Goal: Task Accomplishment & Management: Use online tool/utility

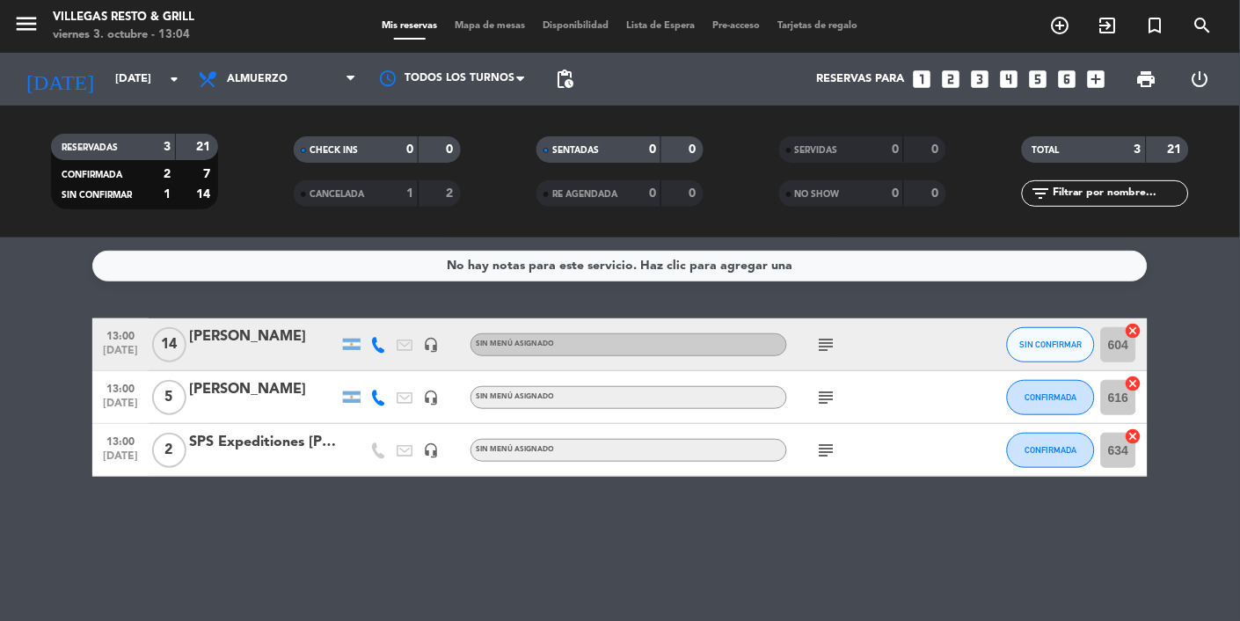
click at [821, 337] on icon "subject" at bounding box center [826, 344] width 21 height 21
click at [1205, 335] on bookings-row "13:00 [DATE] [PERSON_NAME] headset_mic Sin menú asignado subject fio SIN CONFIR…" at bounding box center [620, 397] width 1240 height 158
click at [1045, 339] on span "SIN CONFIRMAR" at bounding box center [1051, 344] width 62 height 10
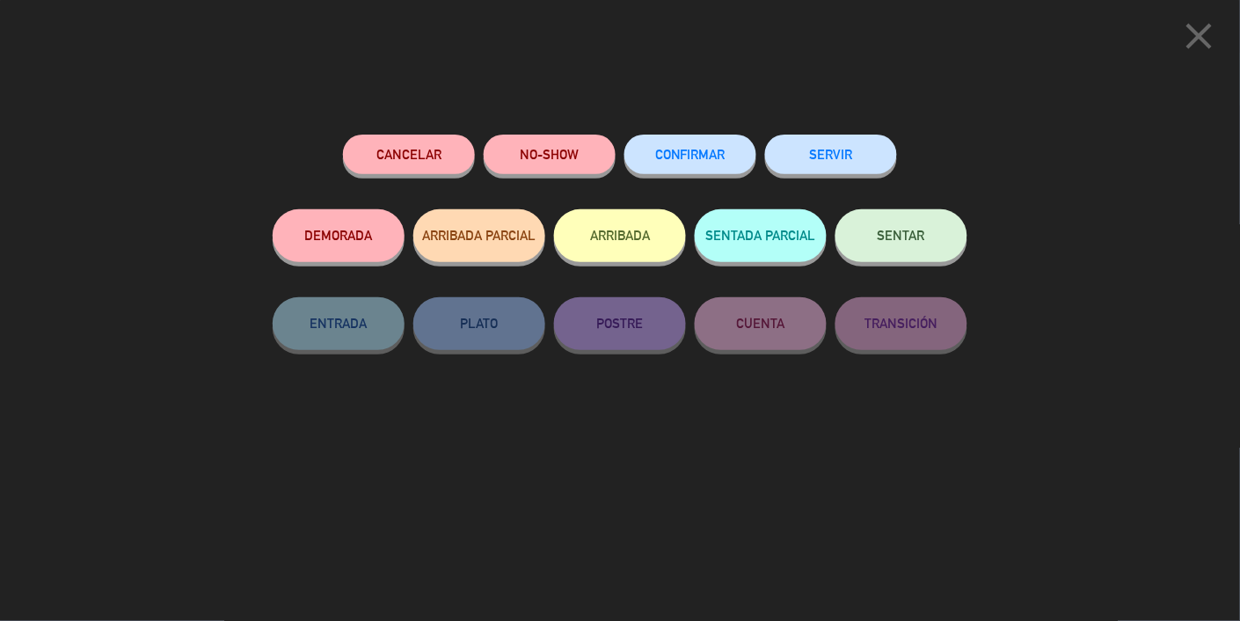
click at [700, 139] on button "CONFIRMAR" at bounding box center [690, 155] width 132 height 40
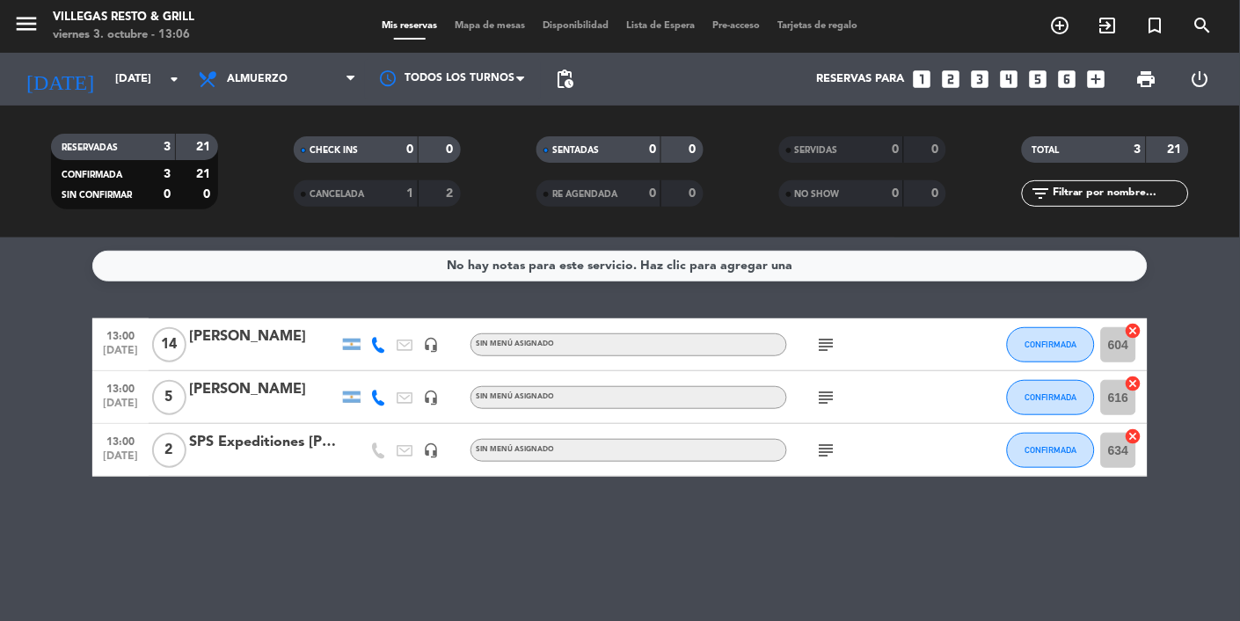
click at [338, 194] on span "CANCELADA" at bounding box center [336, 194] width 55 height 9
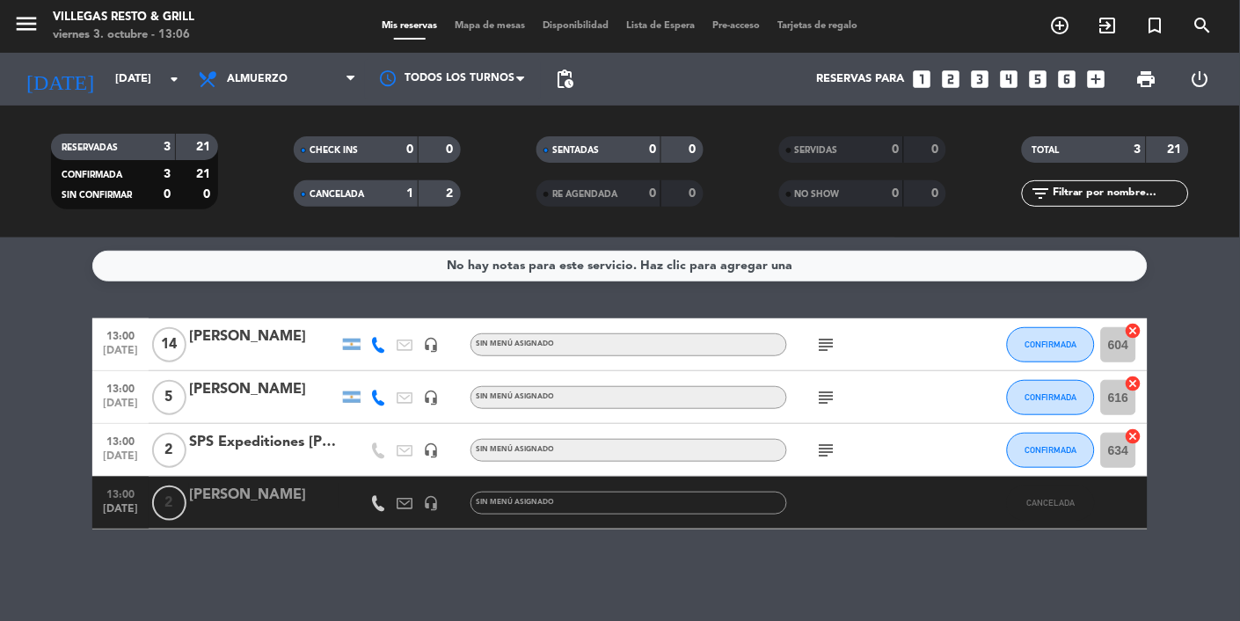
click at [331, 191] on span "CANCELADA" at bounding box center [336, 194] width 55 height 9
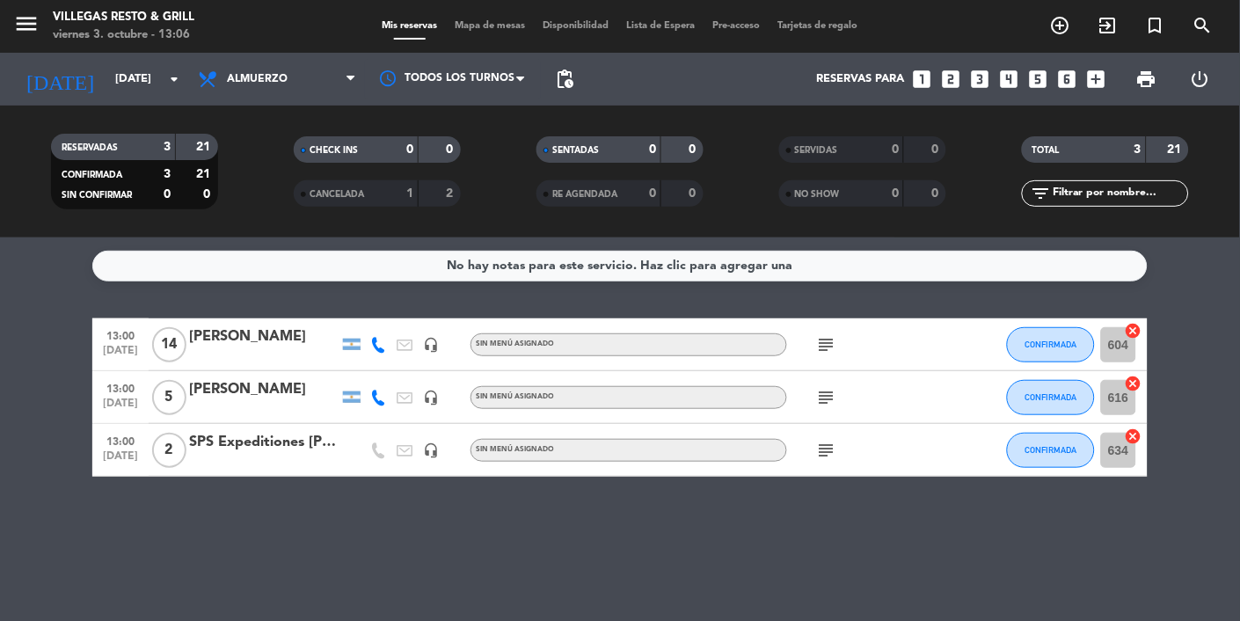
click at [826, 405] on icon "subject" at bounding box center [826, 397] width 21 height 21
click at [264, 391] on div "[PERSON_NAME]" at bounding box center [263, 389] width 149 height 23
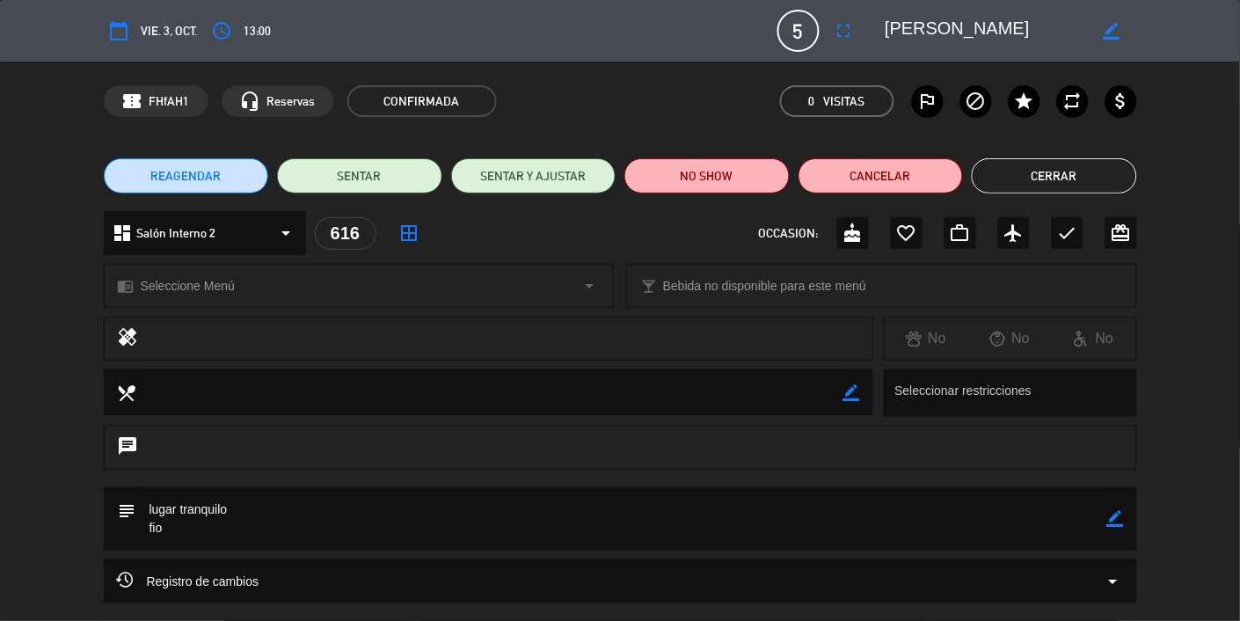
click at [1084, 158] on button "Cerrar" at bounding box center [1054, 175] width 165 height 35
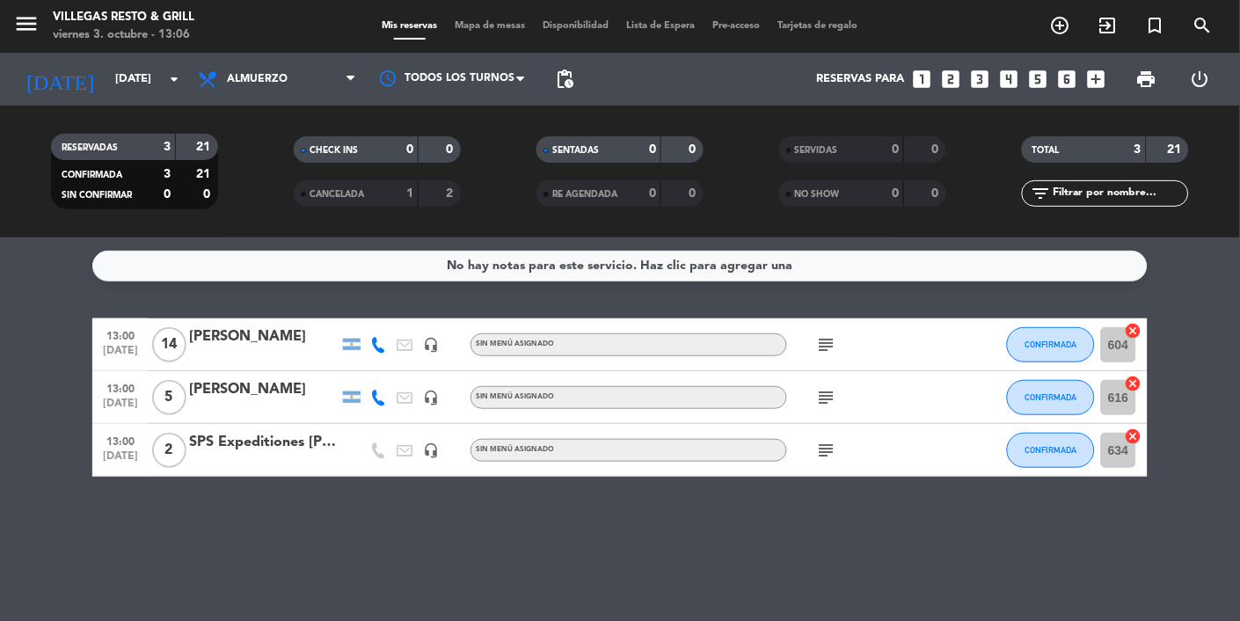
click at [321, 342] on div "[PERSON_NAME]" at bounding box center [263, 336] width 149 height 23
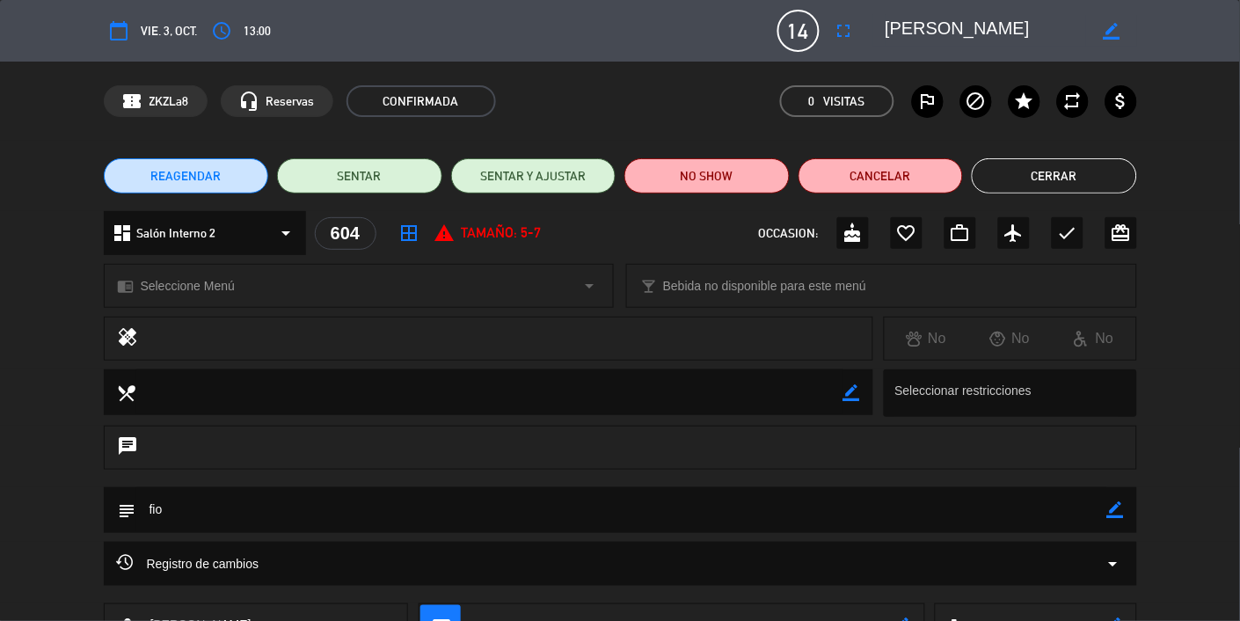
click at [1028, 186] on button "Cerrar" at bounding box center [1054, 175] width 165 height 35
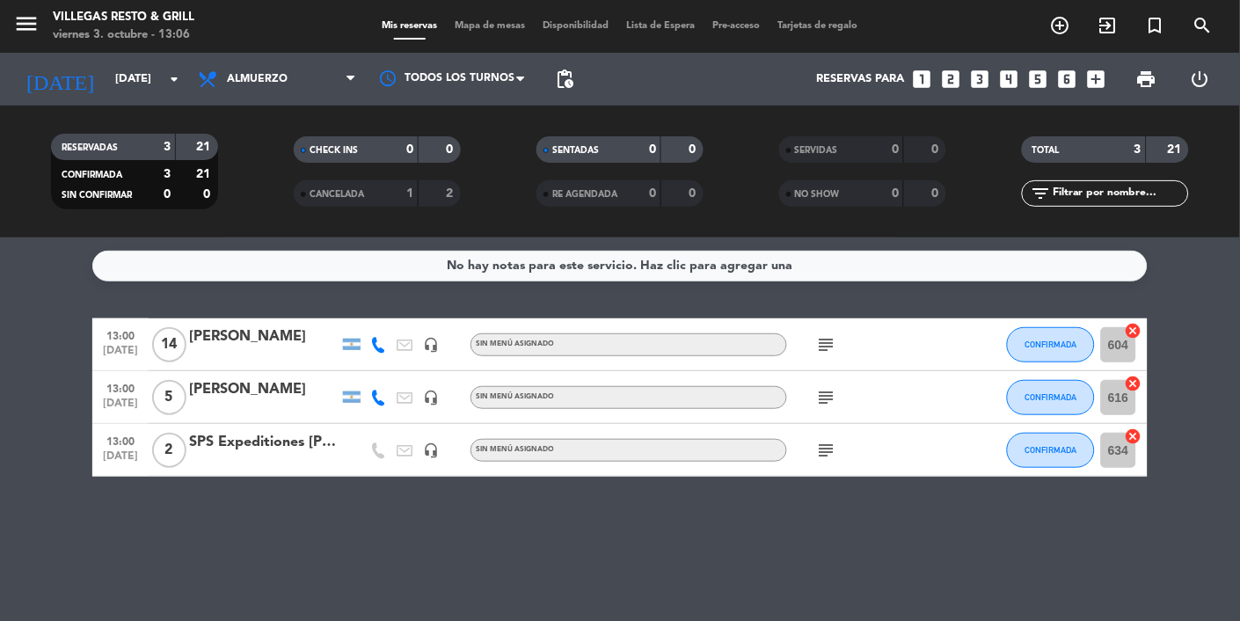
click at [288, 450] on div "SPS Expeditiones [PERSON_NAME]" at bounding box center [263, 442] width 149 height 23
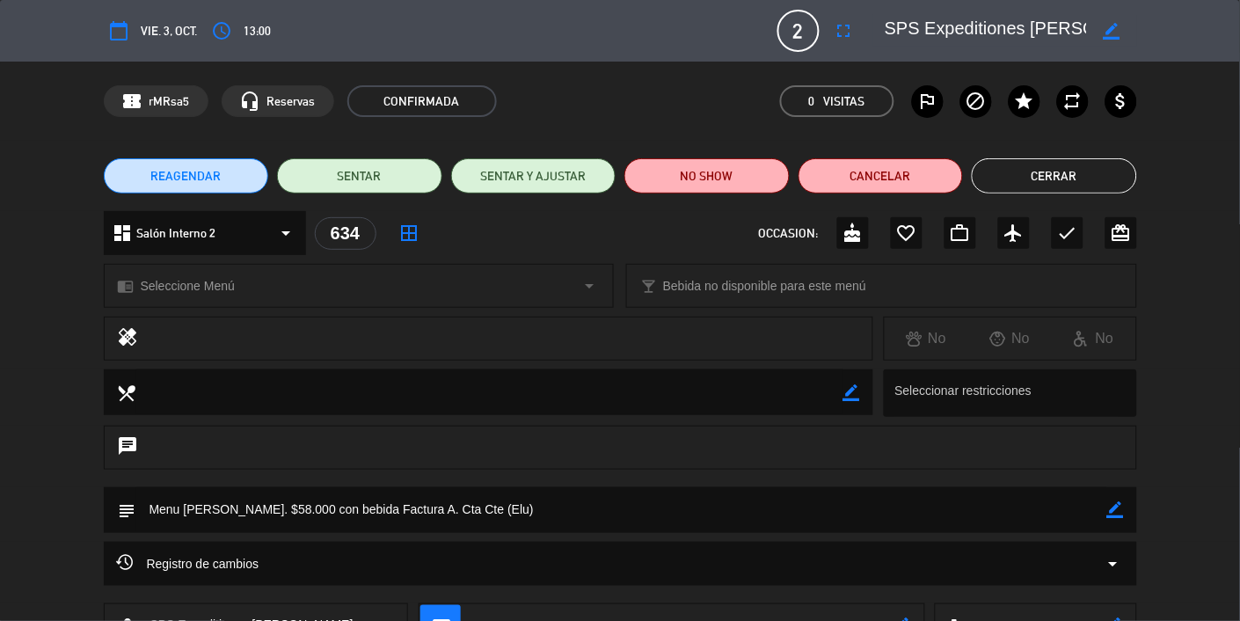
click at [1040, 171] on button "Cerrar" at bounding box center [1054, 175] width 165 height 35
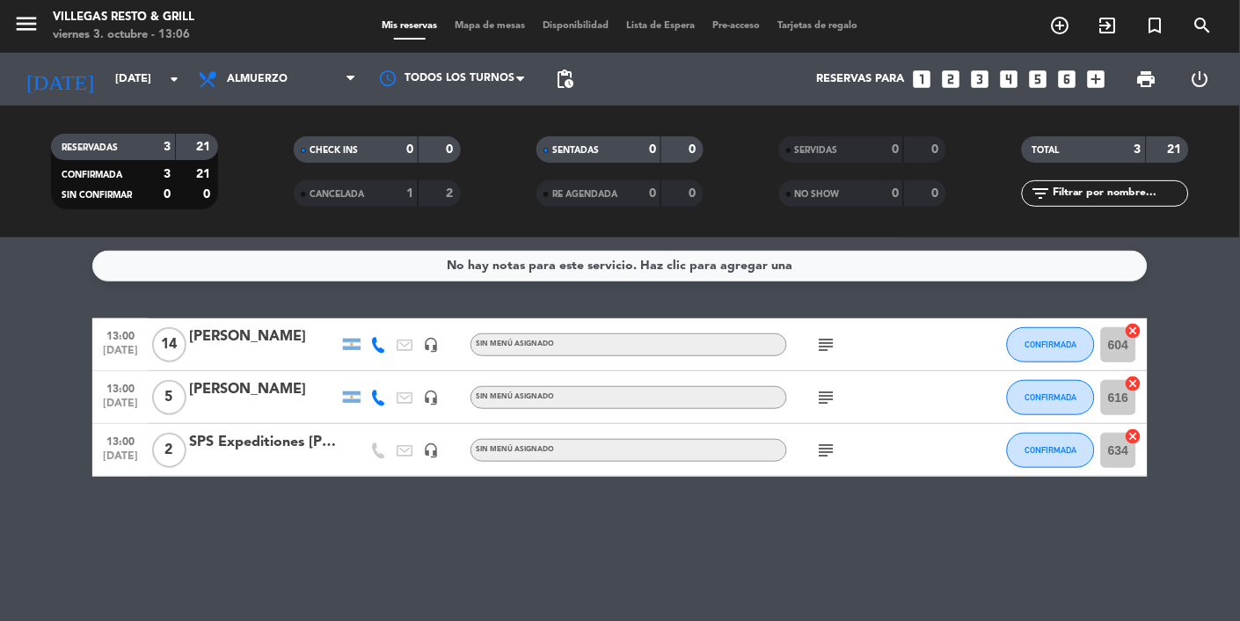
click at [829, 449] on icon "subject" at bounding box center [826, 450] width 21 height 21
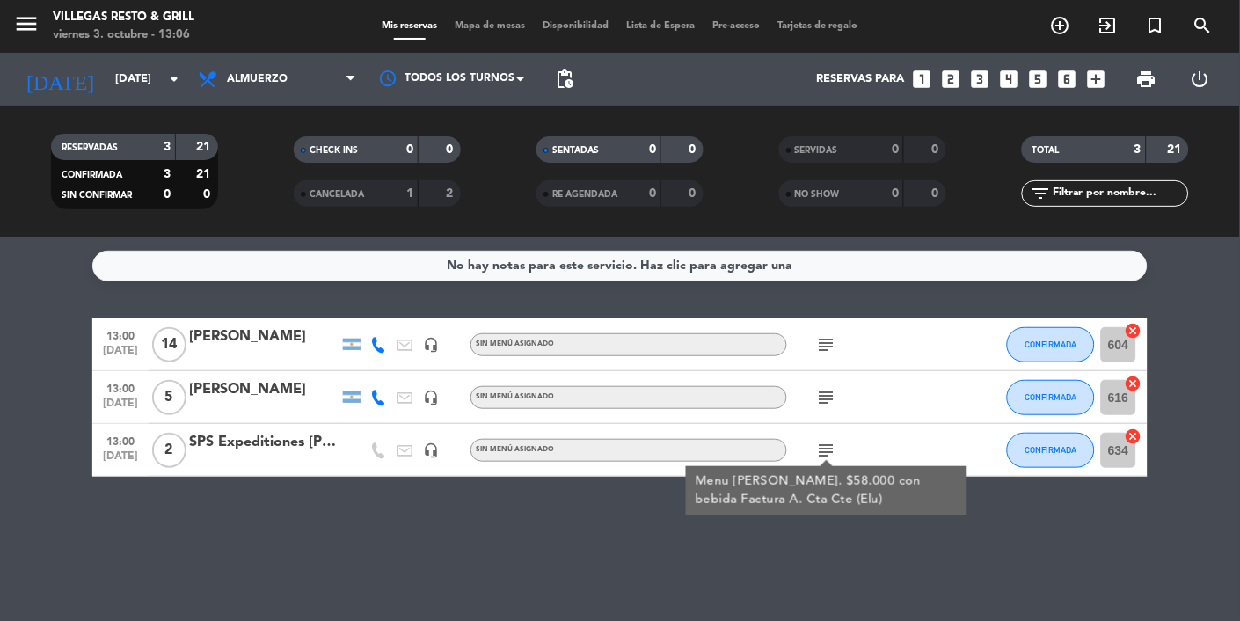
click at [501, 520] on div "No hay notas para este servicio. Haz clic para agregar una 13:00 [DATE] [PERSON…" at bounding box center [620, 428] width 1240 height 383
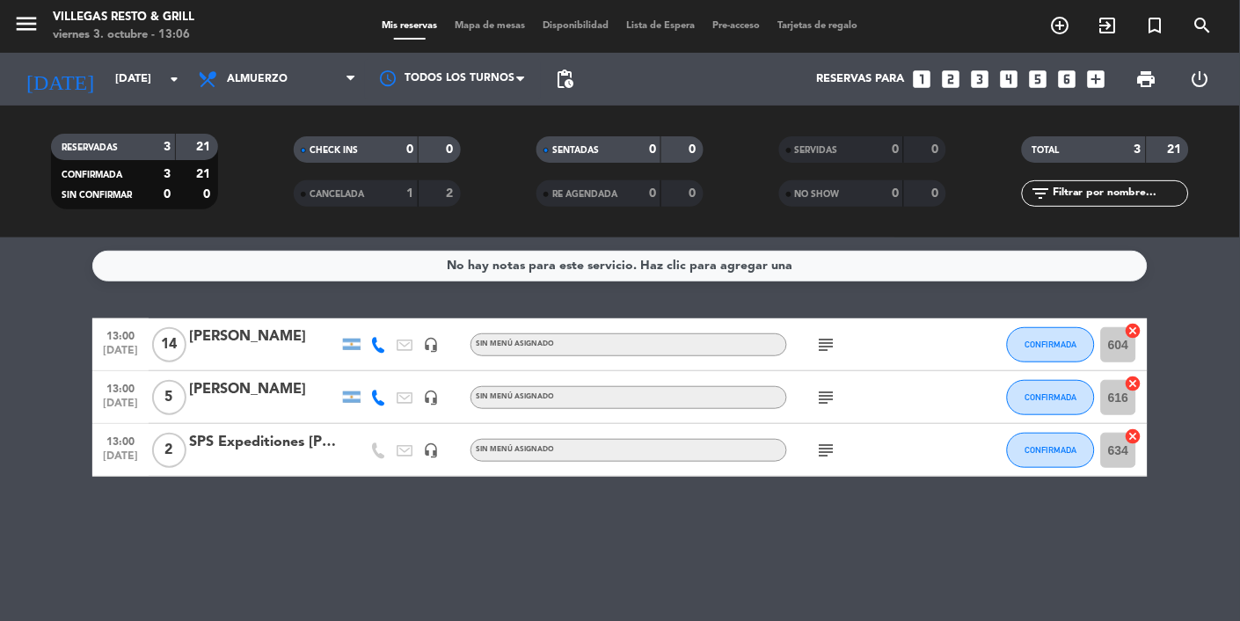
click at [830, 444] on icon "subject" at bounding box center [826, 450] width 21 height 21
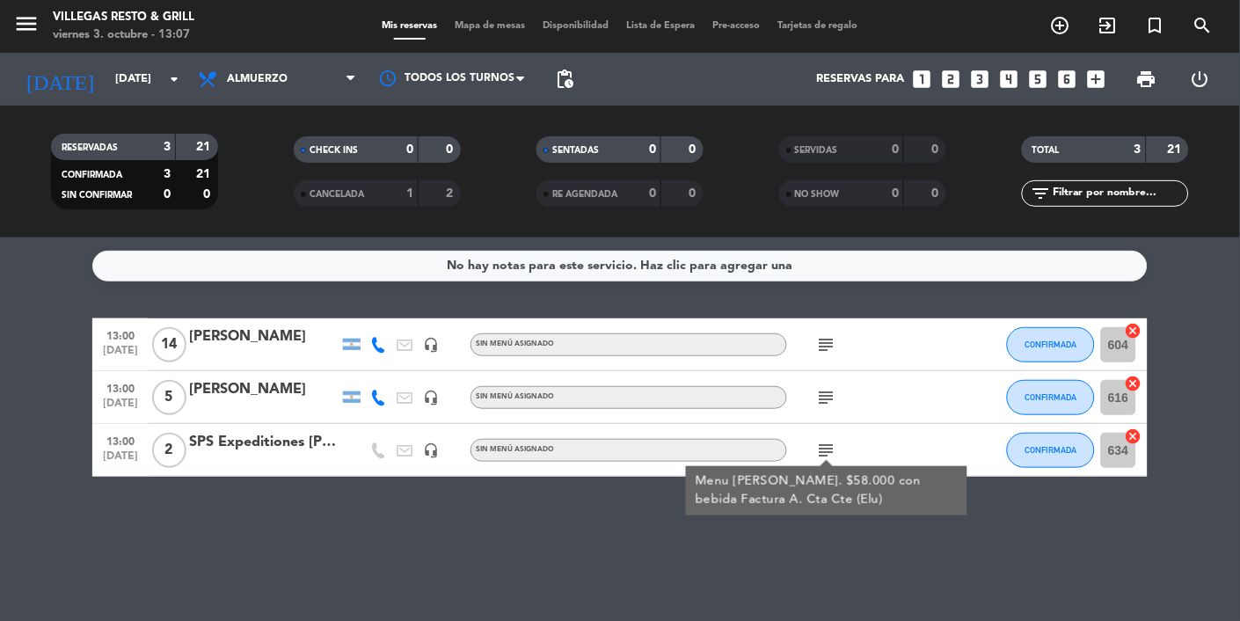
click at [563, 528] on div "No hay notas para este servicio. Haz clic para agregar una 13:00 [DATE] [PERSON…" at bounding box center [620, 428] width 1240 height 383
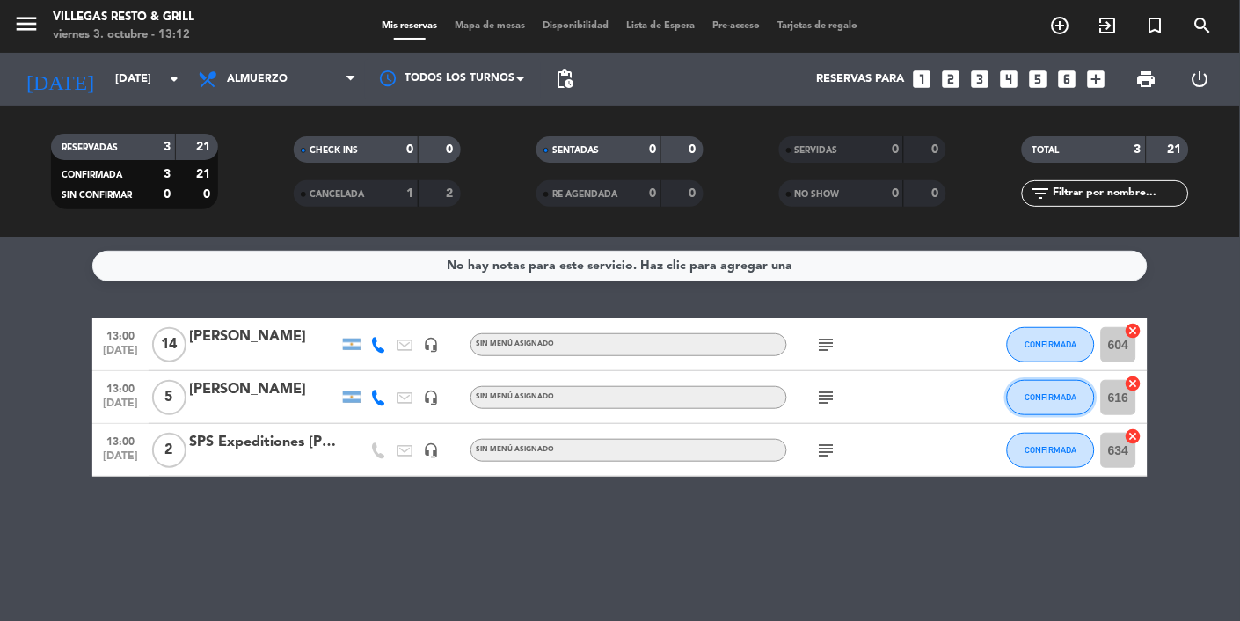
click at [1034, 400] on span "CONFIRMADA" at bounding box center [1051, 397] width 52 height 10
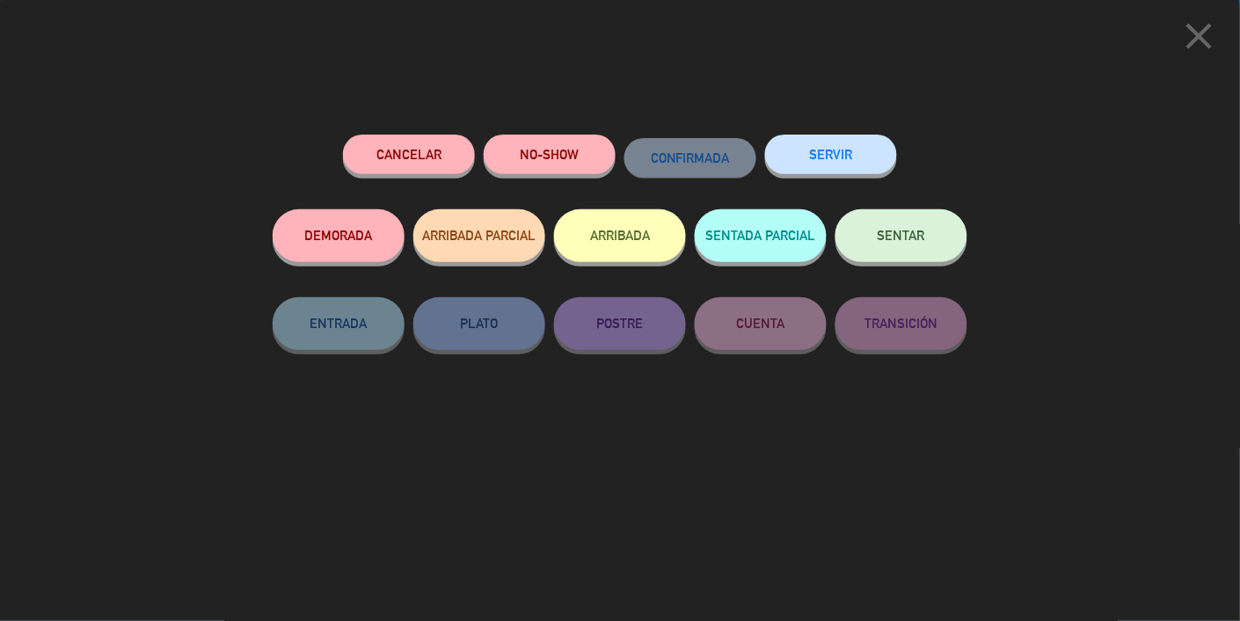
click at [756, 244] on button "SENTADA PARCIAL" at bounding box center [761, 235] width 132 height 53
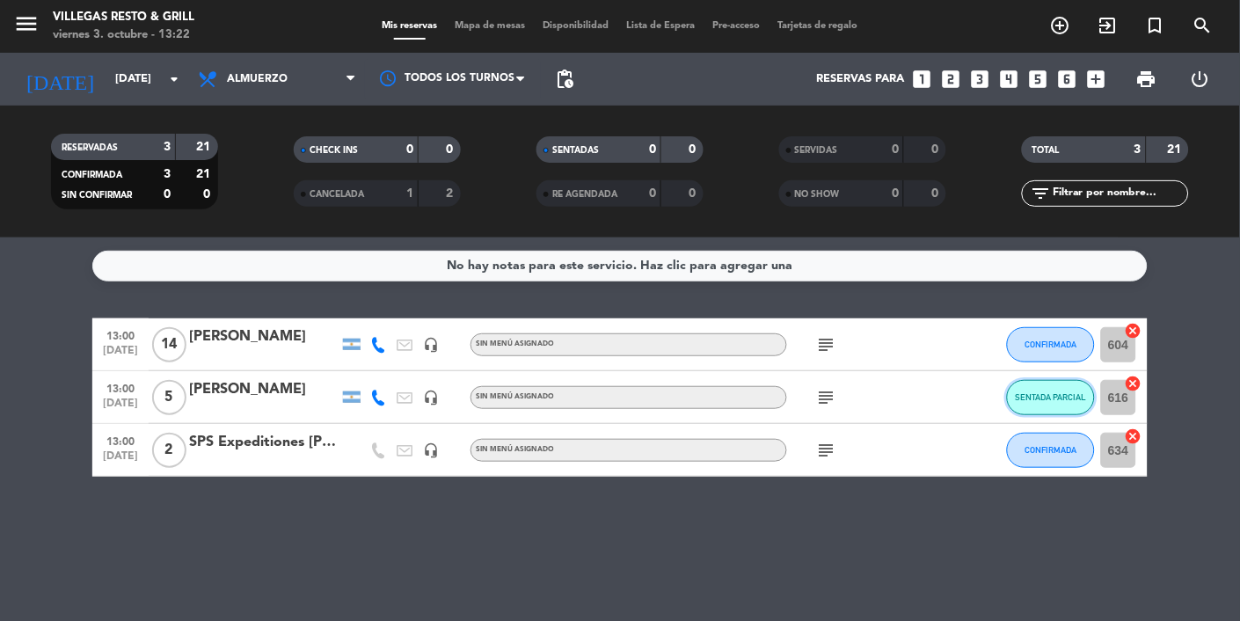
click at [1061, 386] on button "SENTADA PARCIAL" at bounding box center [1051, 397] width 88 height 35
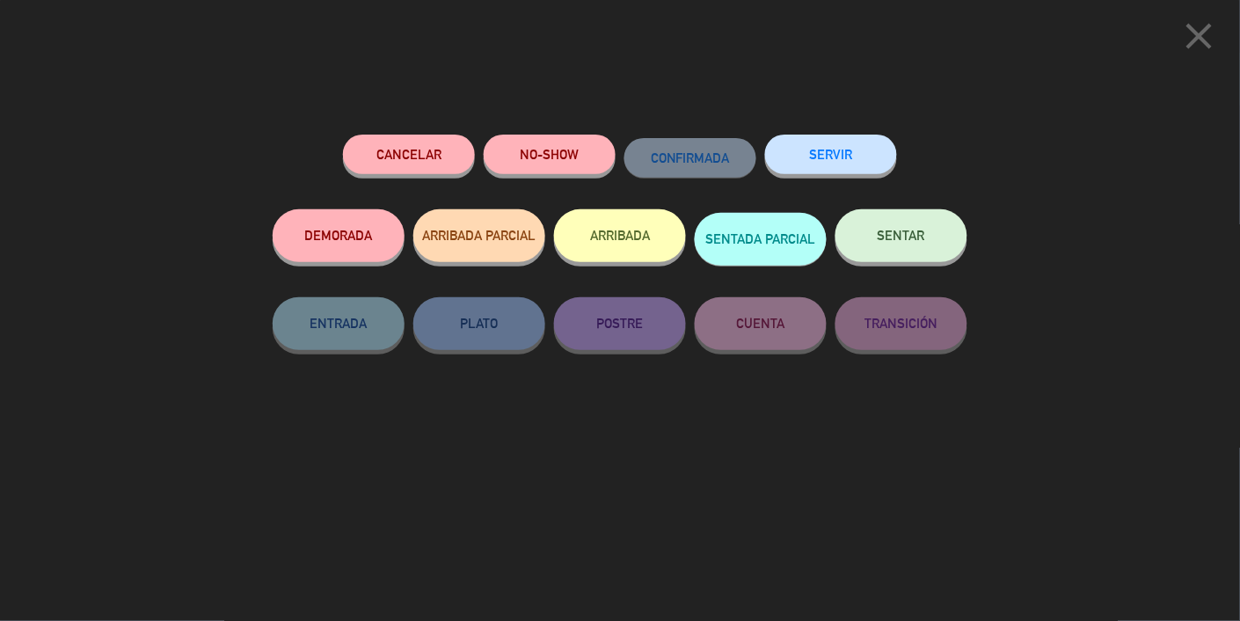
click at [765, 223] on button "SENTADA PARCIAL" at bounding box center [761, 239] width 132 height 53
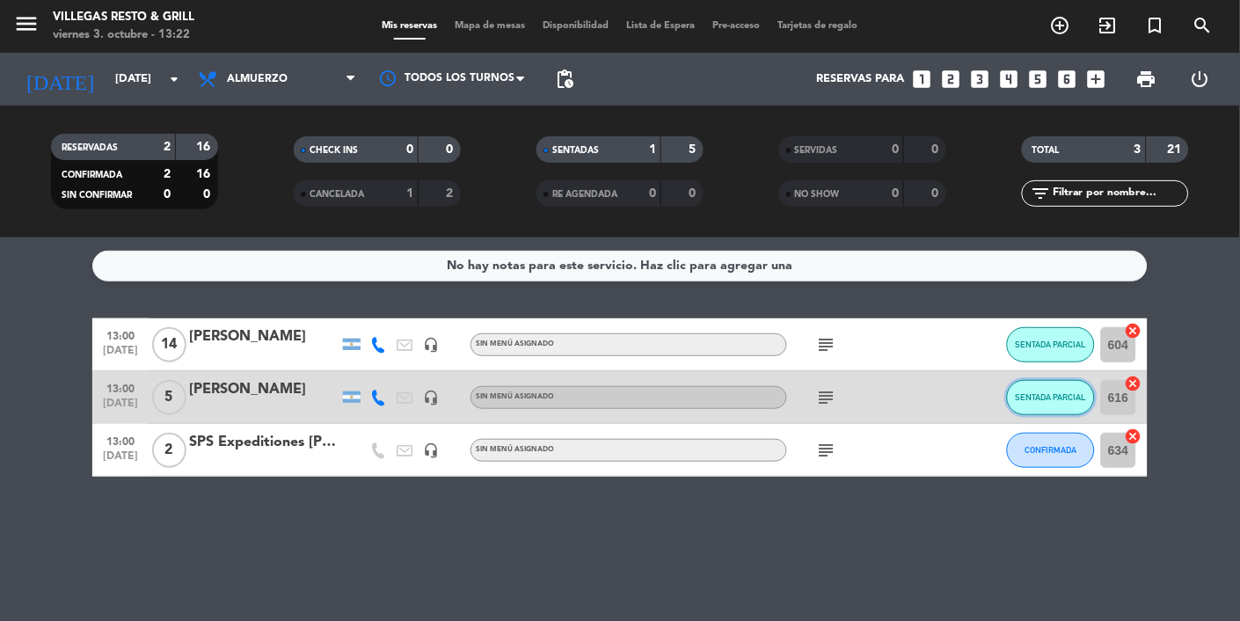
click at [1039, 394] on span "SENTADA PARCIAL" at bounding box center [1050, 397] width 71 height 10
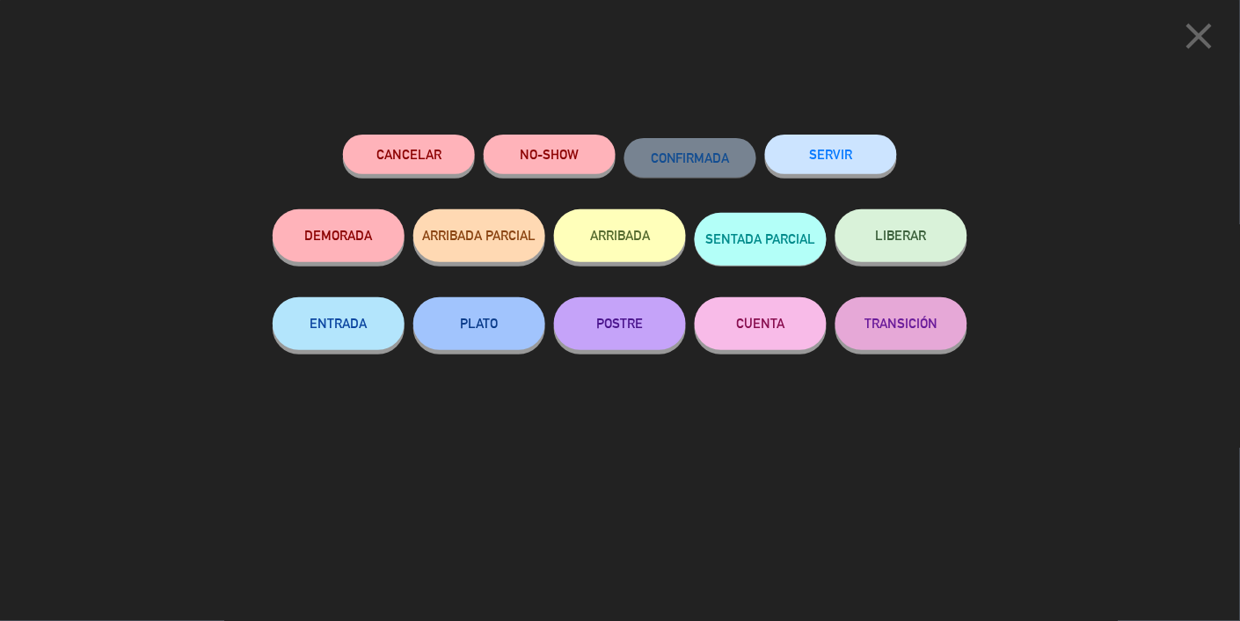
click at [754, 235] on button "SENTADA PARCIAL" at bounding box center [761, 239] width 132 height 53
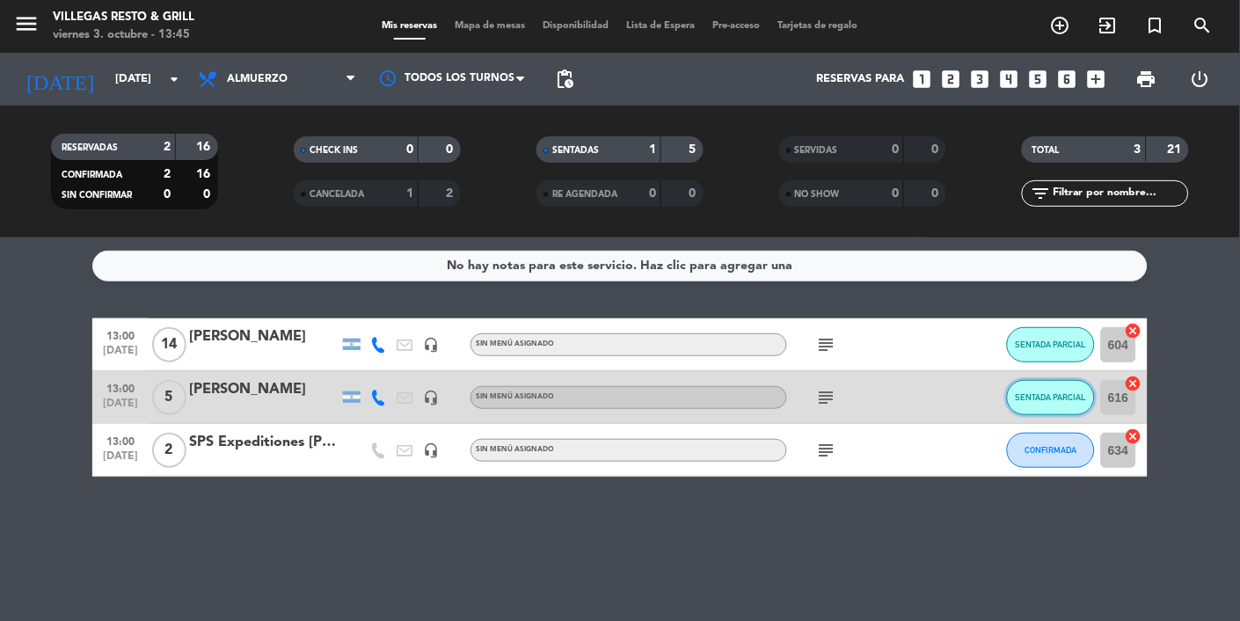
click at [1052, 393] on span "SENTADA PARCIAL" at bounding box center [1050, 397] width 71 height 10
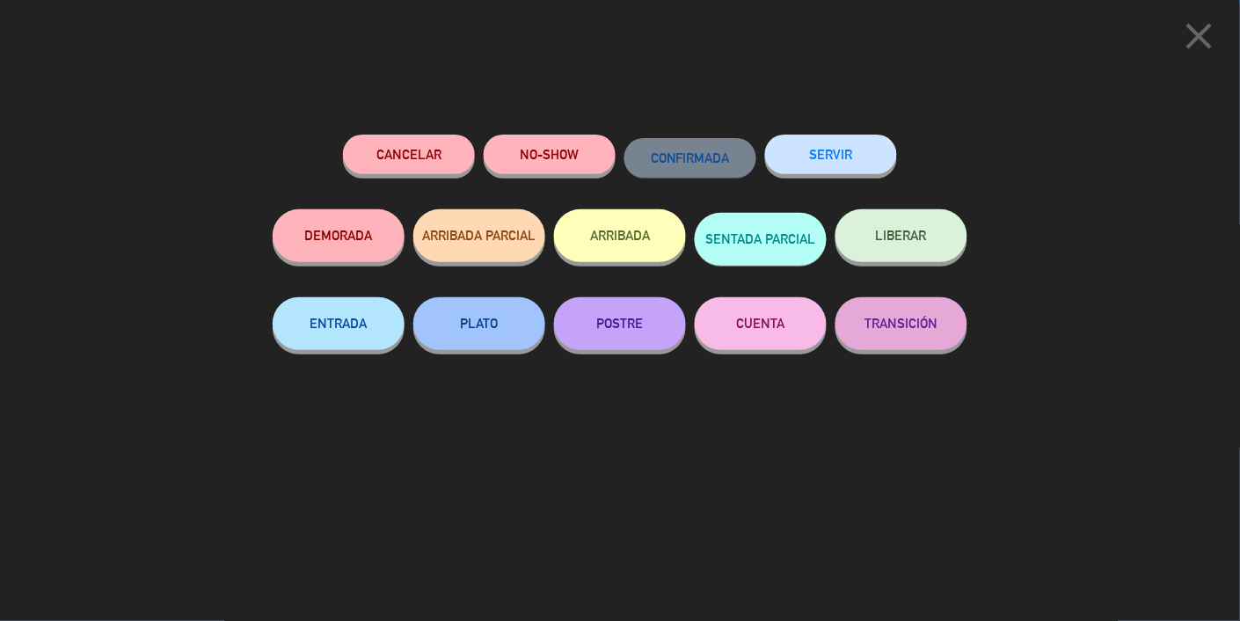
click at [907, 226] on button "LIBERAR" at bounding box center [901, 235] width 132 height 53
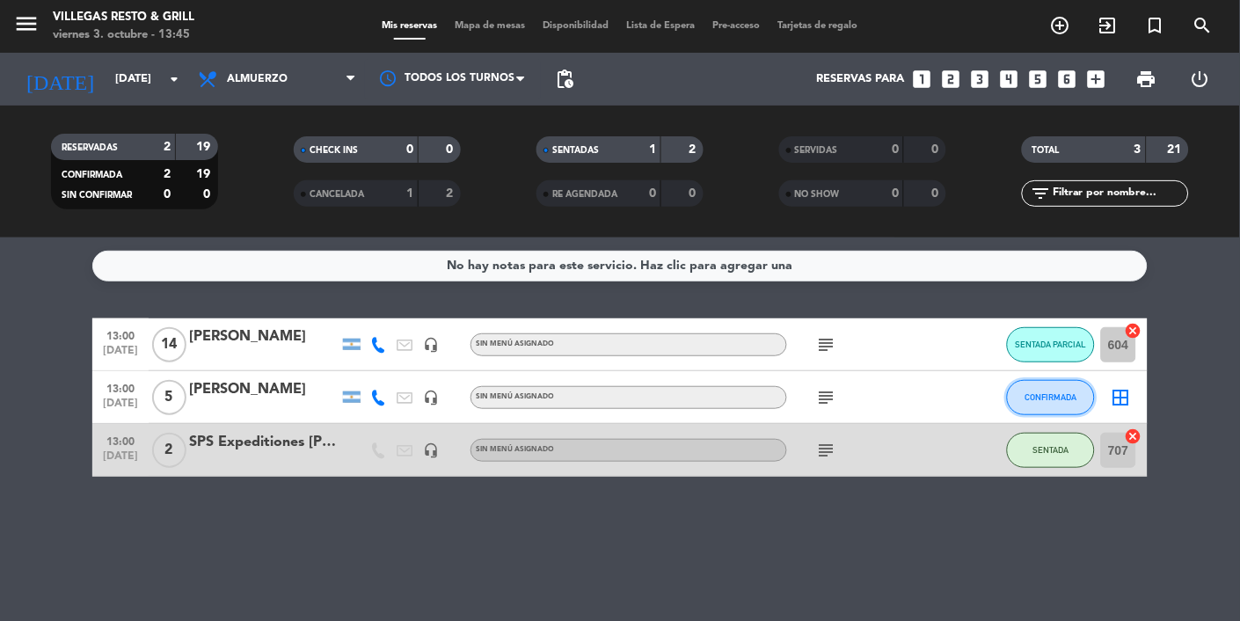
click at [1048, 398] on span "CONFIRMADA" at bounding box center [1051, 397] width 52 height 10
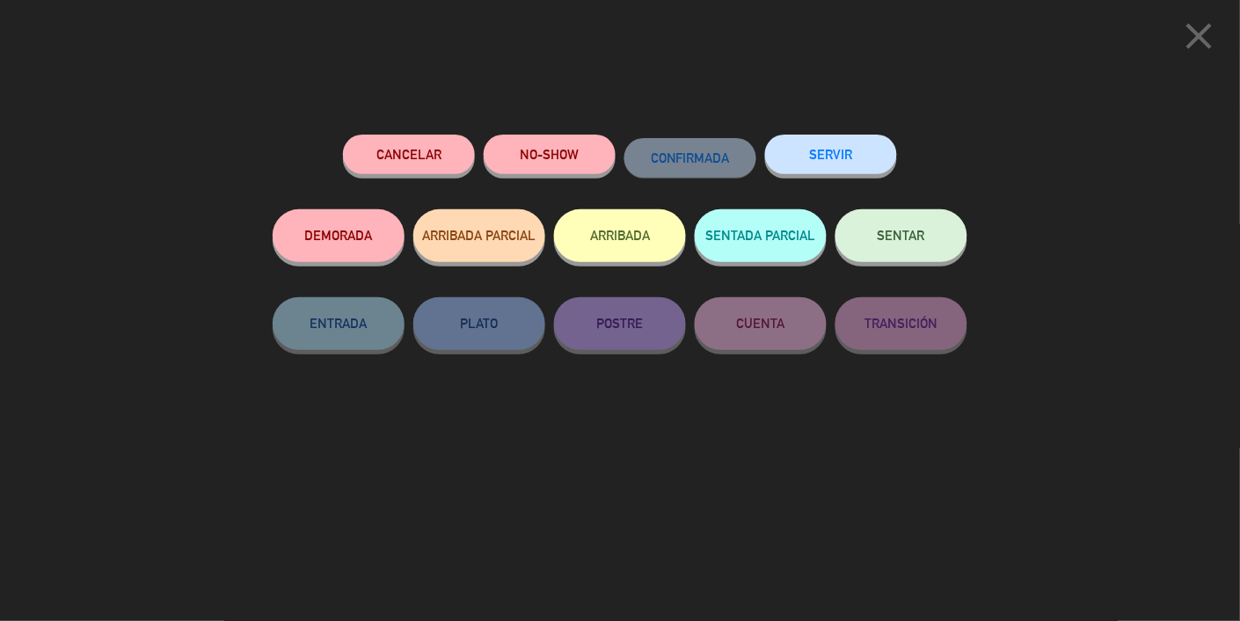
click at [908, 234] on span "SENTAR" at bounding box center [900, 235] width 47 height 15
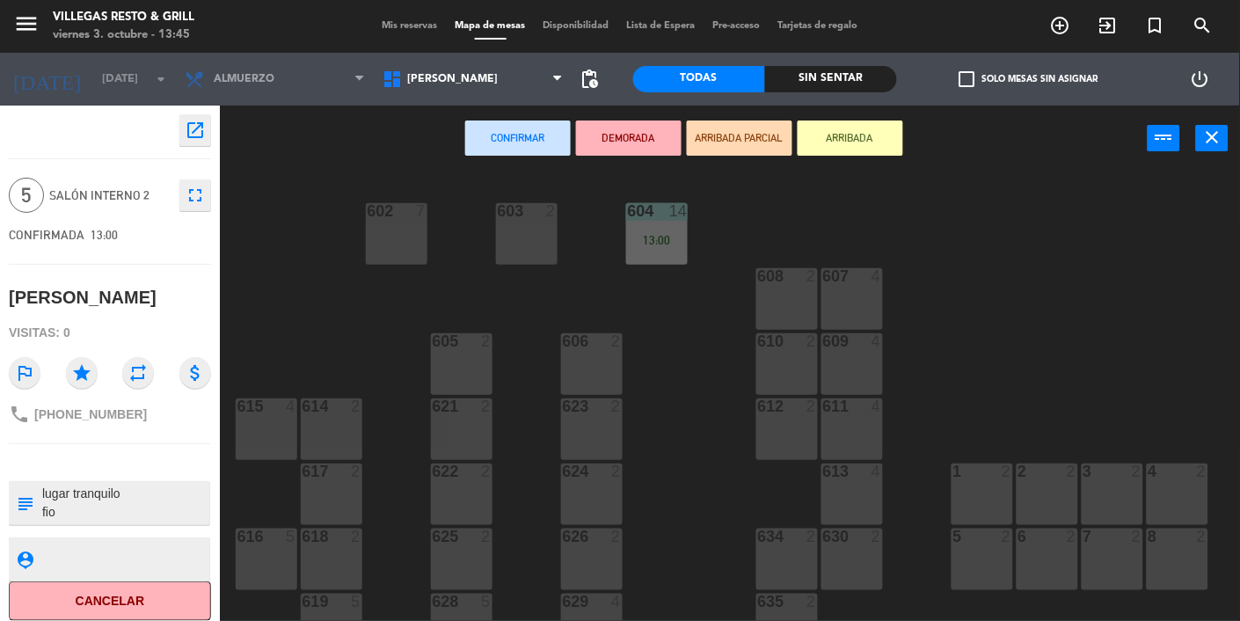
click at [267, 563] on div "616 5" at bounding box center [267, 559] width 62 height 62
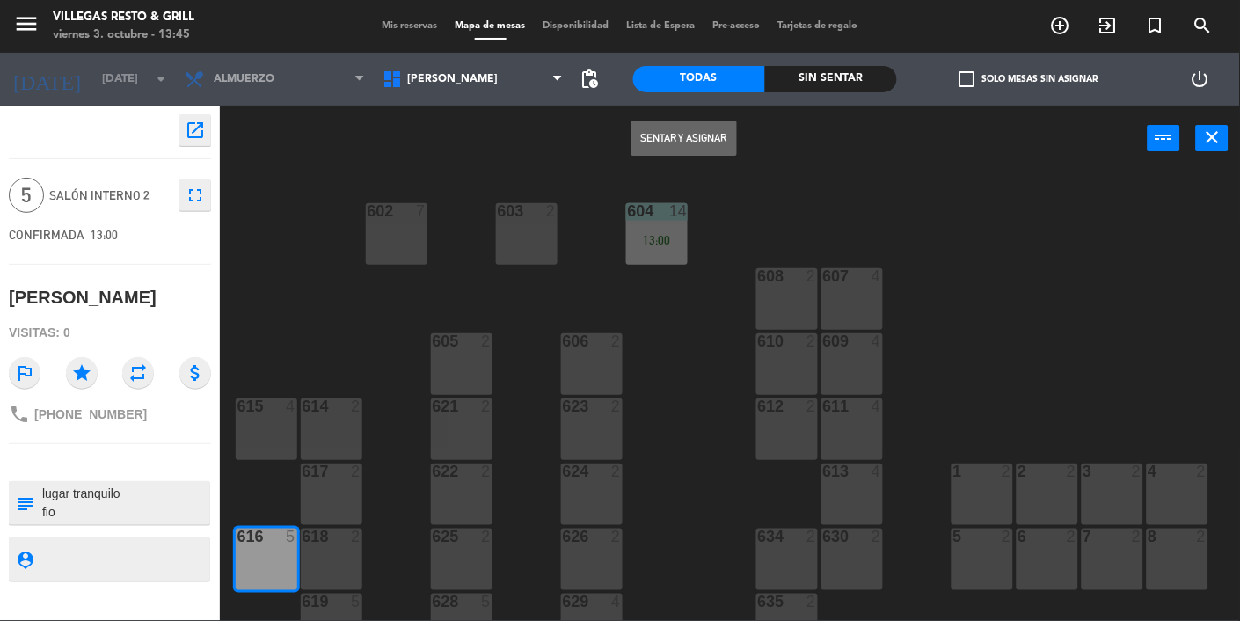
click at [724, 135] on button "Sentar y Asignar" at bounding box center [684, 137] width 106 height 35
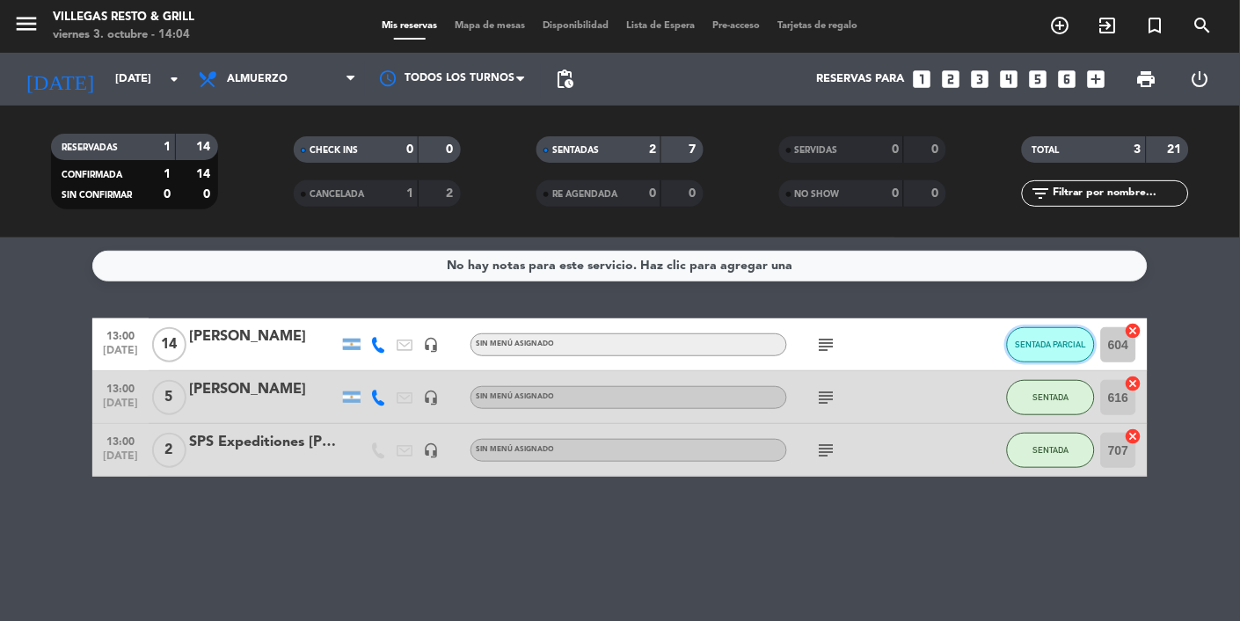
click at [1052, 342] on span "SENTADA PARCIAL" at bounding box center [1050, 344] width 71 height 10
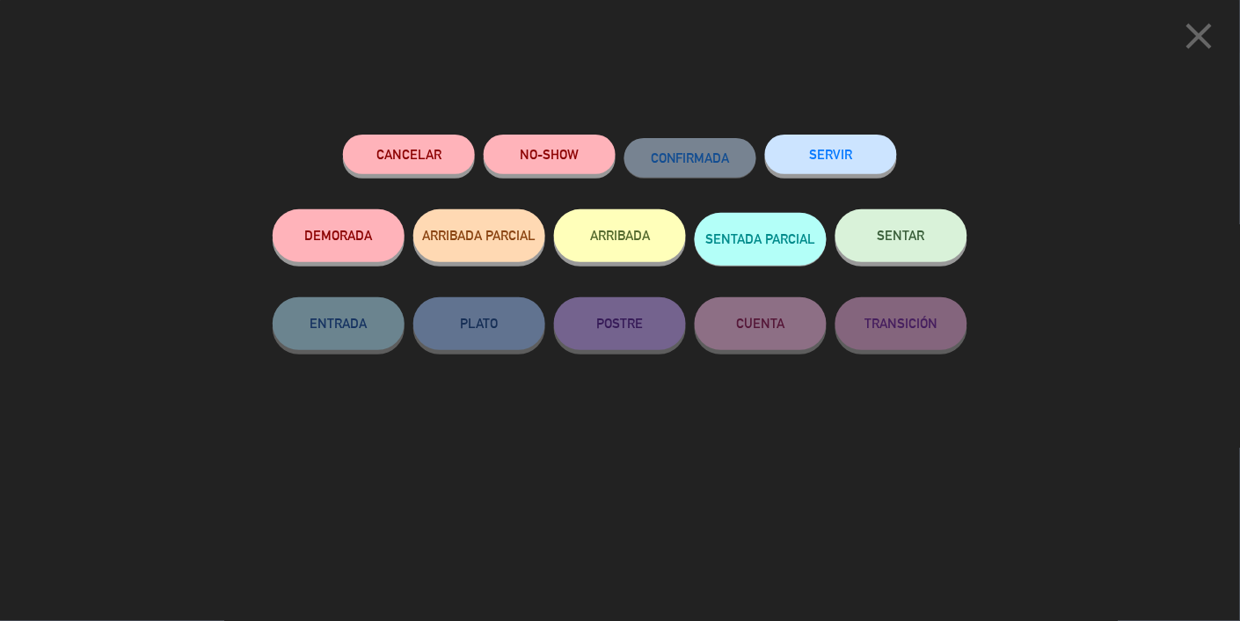
click at [905, 230] on button "SENTAR" at bounding box center [901, 235] width 132 height 53
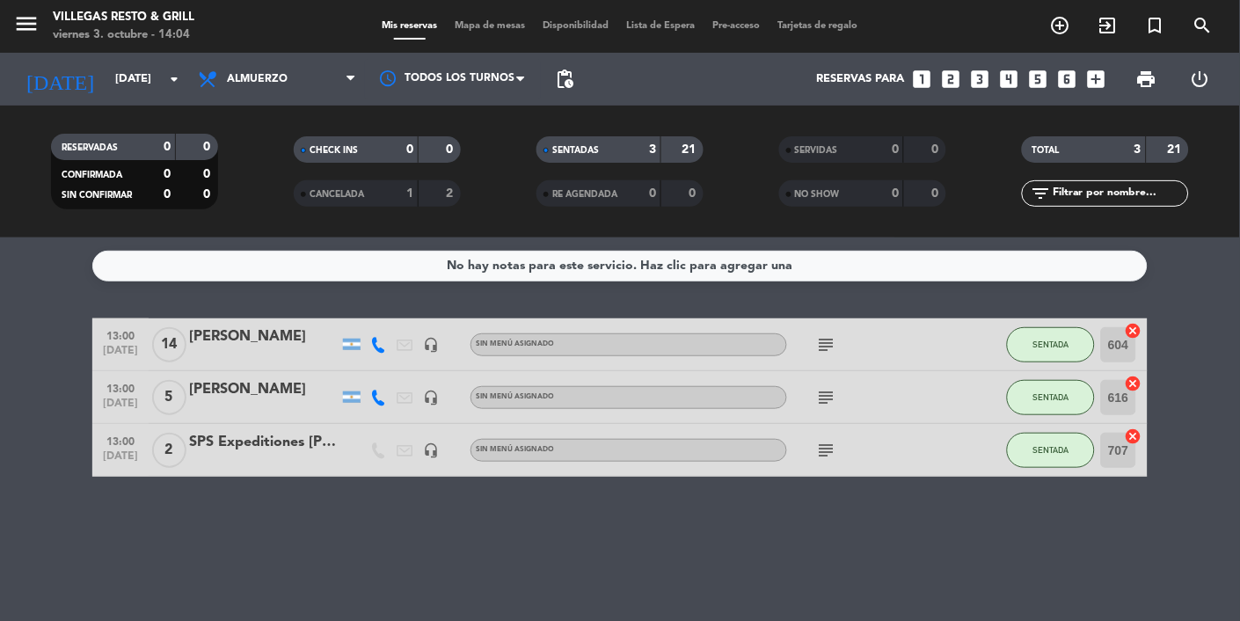
click at [339, 181] on div "CANCELADA 1 2" at bounding box center [377, 193] width 167 height 26
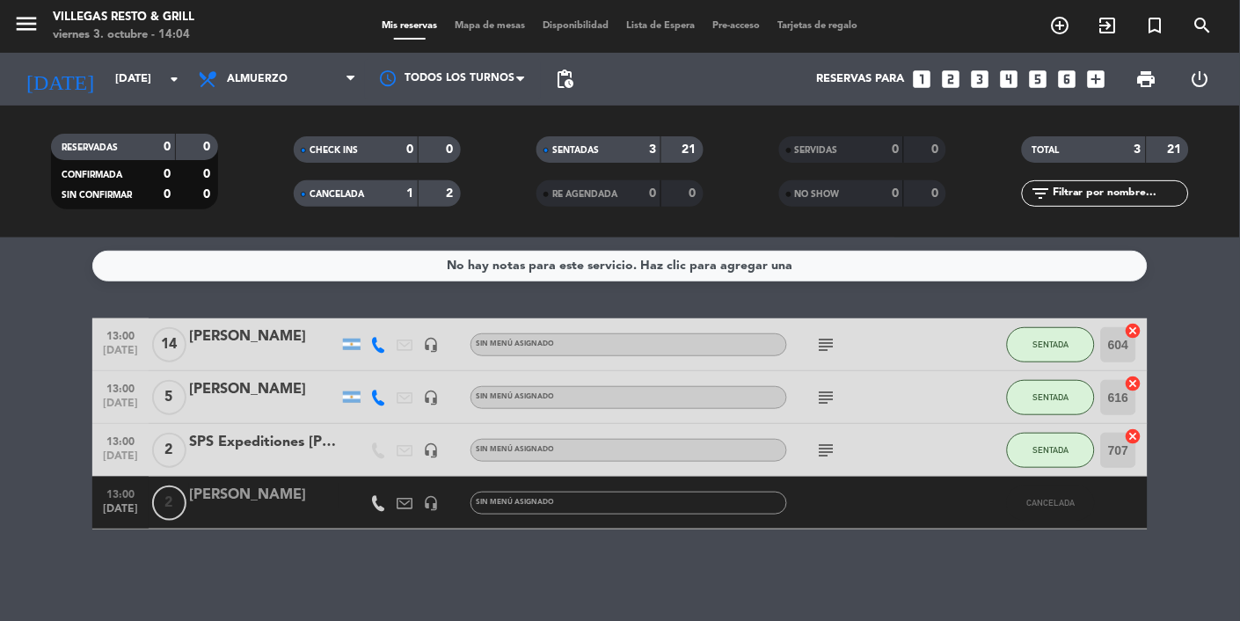
click at [337, 205] on div "CANCELADA 1 2" at bounding box center [377, 193] width 167 height 26
